Goal: Find specific page/section: Find specific page/section

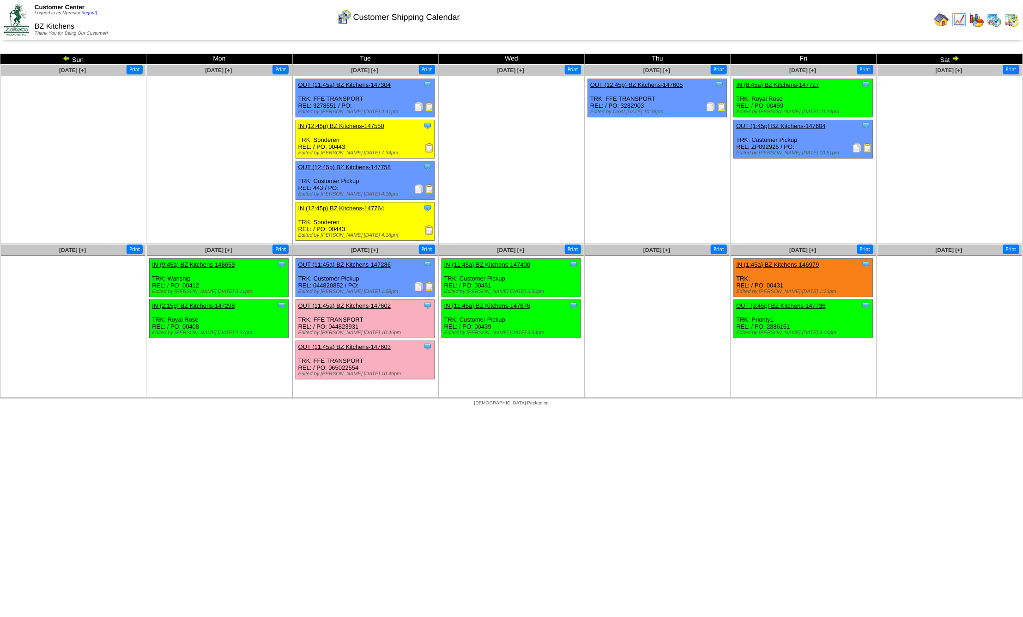
click at [993, 22] on img at bounding box center [994, 19] width 15 height 15
